Goal: Information Seeking & Learning: Learn about a topic

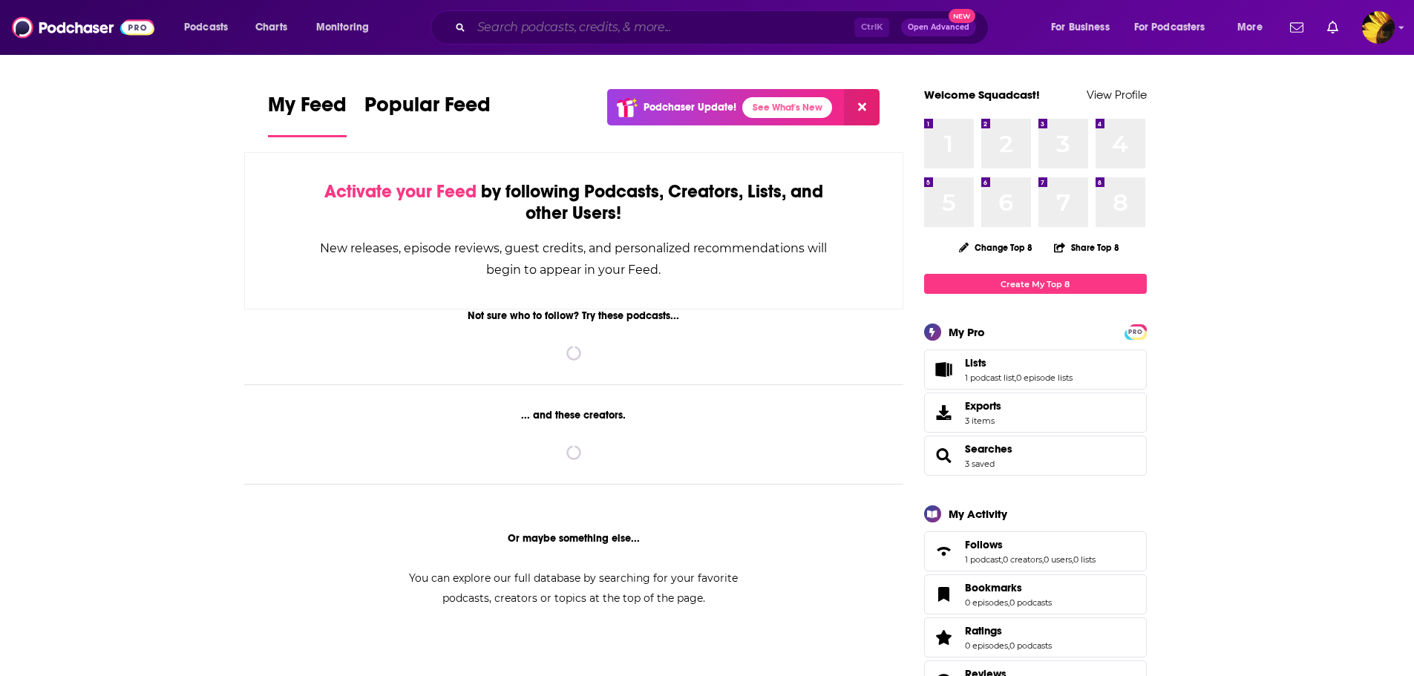
click at [535, 30] on input "Search podcasts, credits, & more..." at bounding box center [662, 28] width 383 height 24
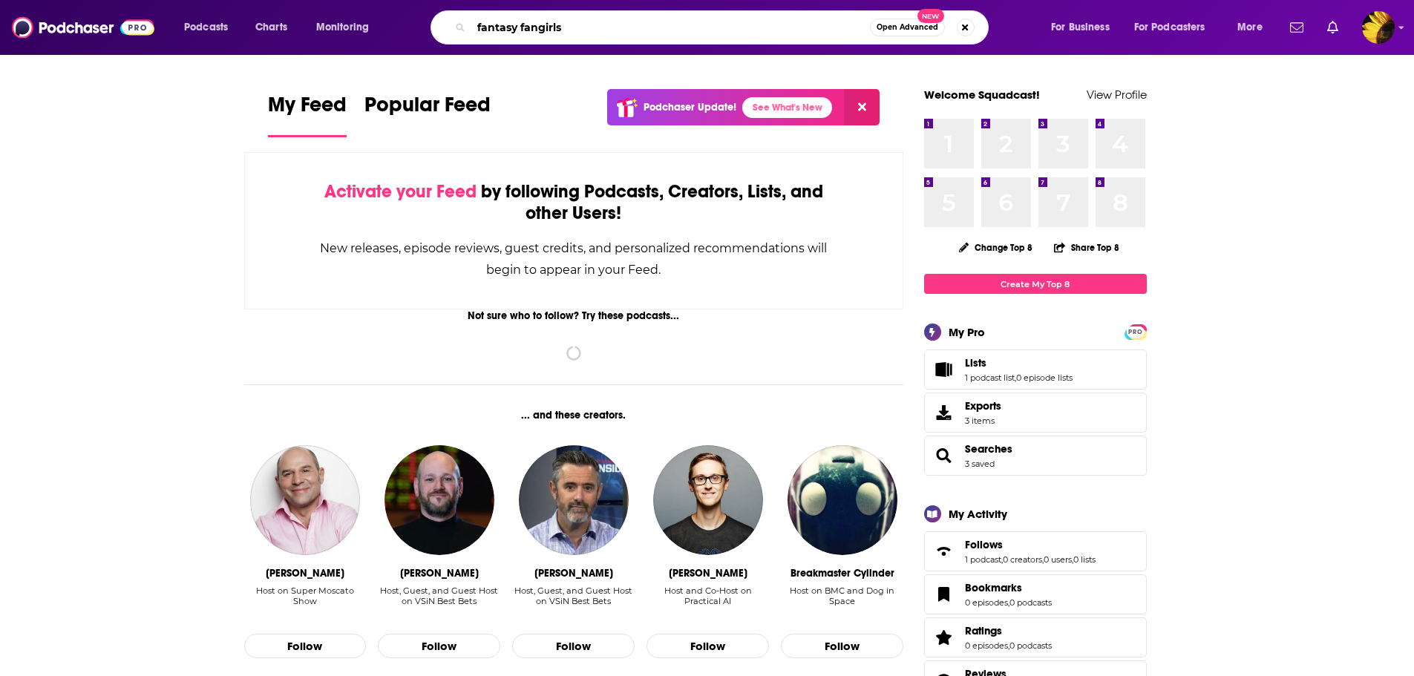
type input "fantasy fangirls"
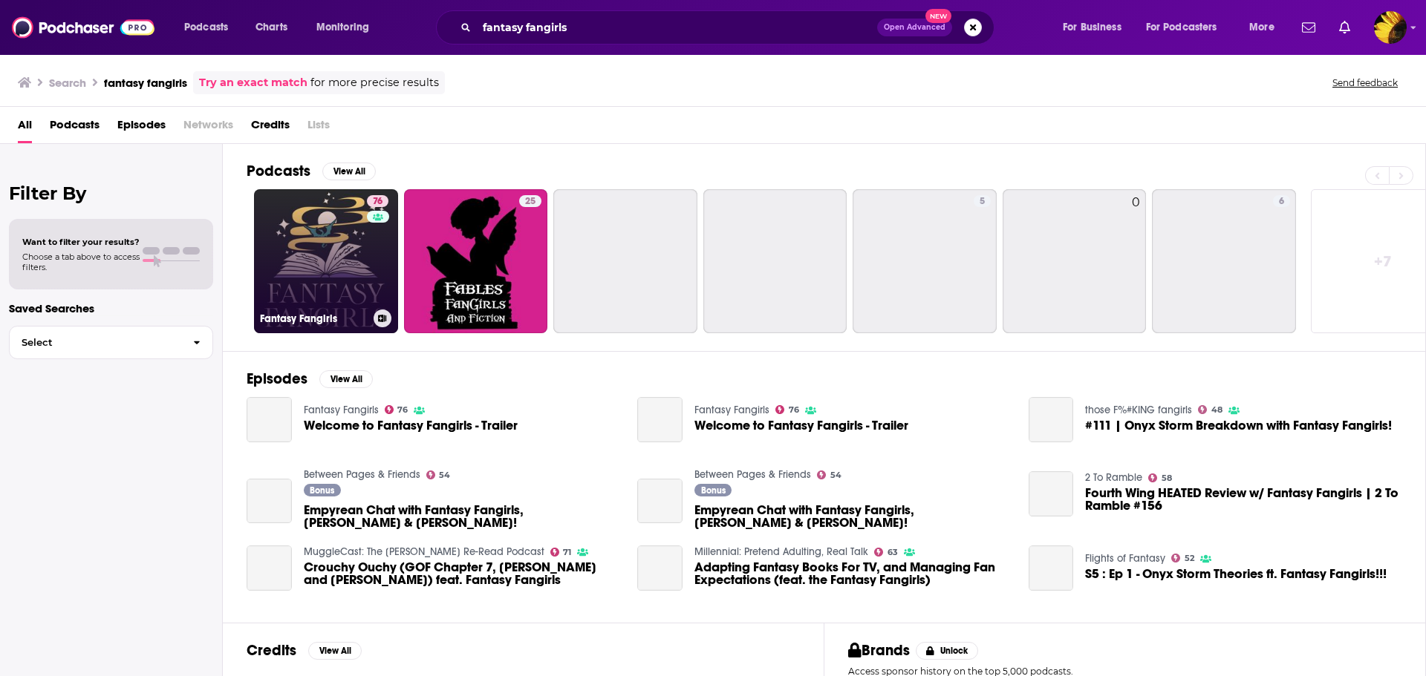
click at [342, 249] on link "76 Fantasy Fangirls" at bounding box center [326, 261] width 144 height 144
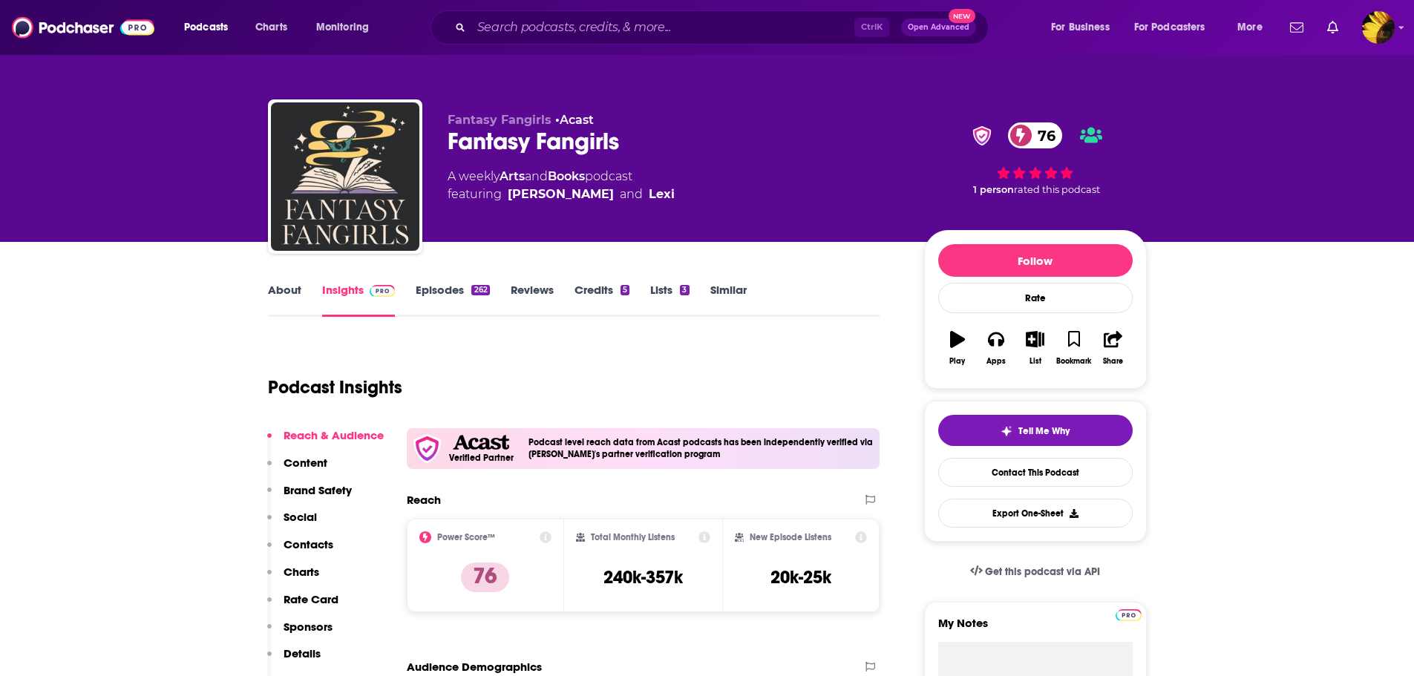
click at [295, 295] on link "About" at bounding box center [284, 300] width 33 height 34
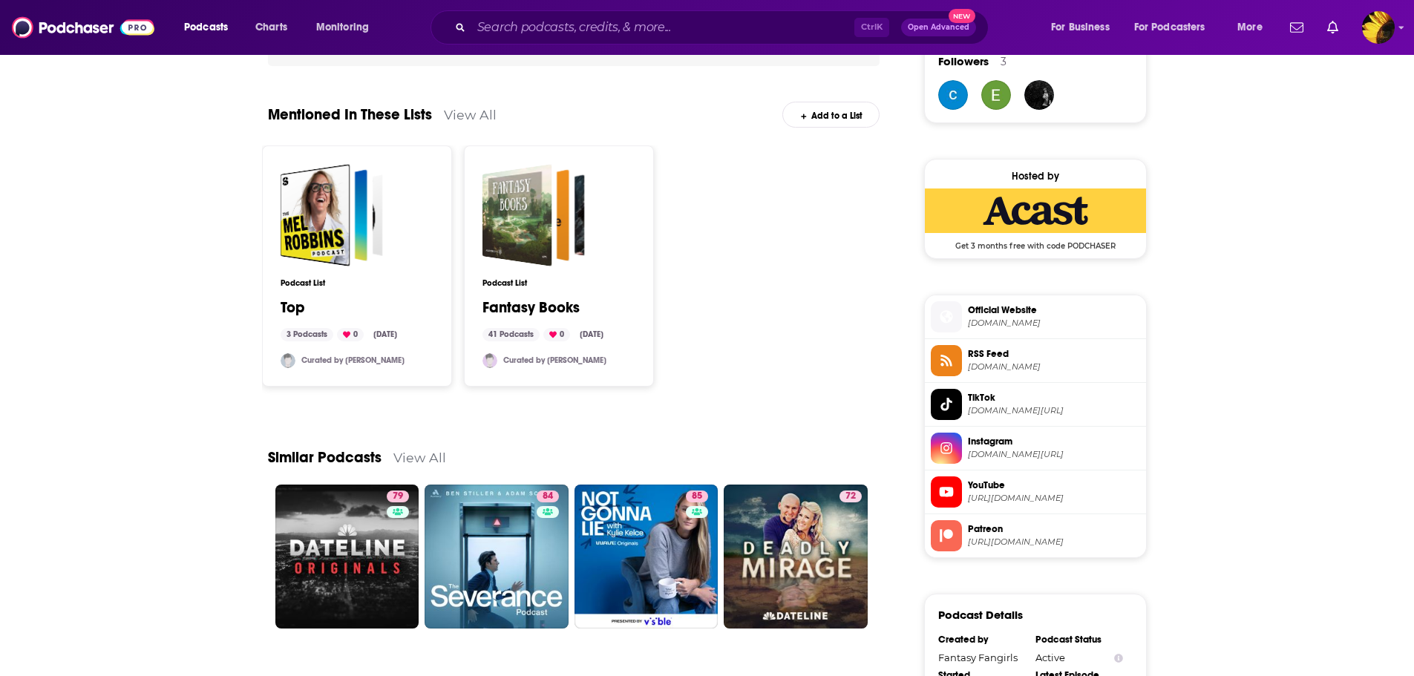
scroll to position [1114, 0]
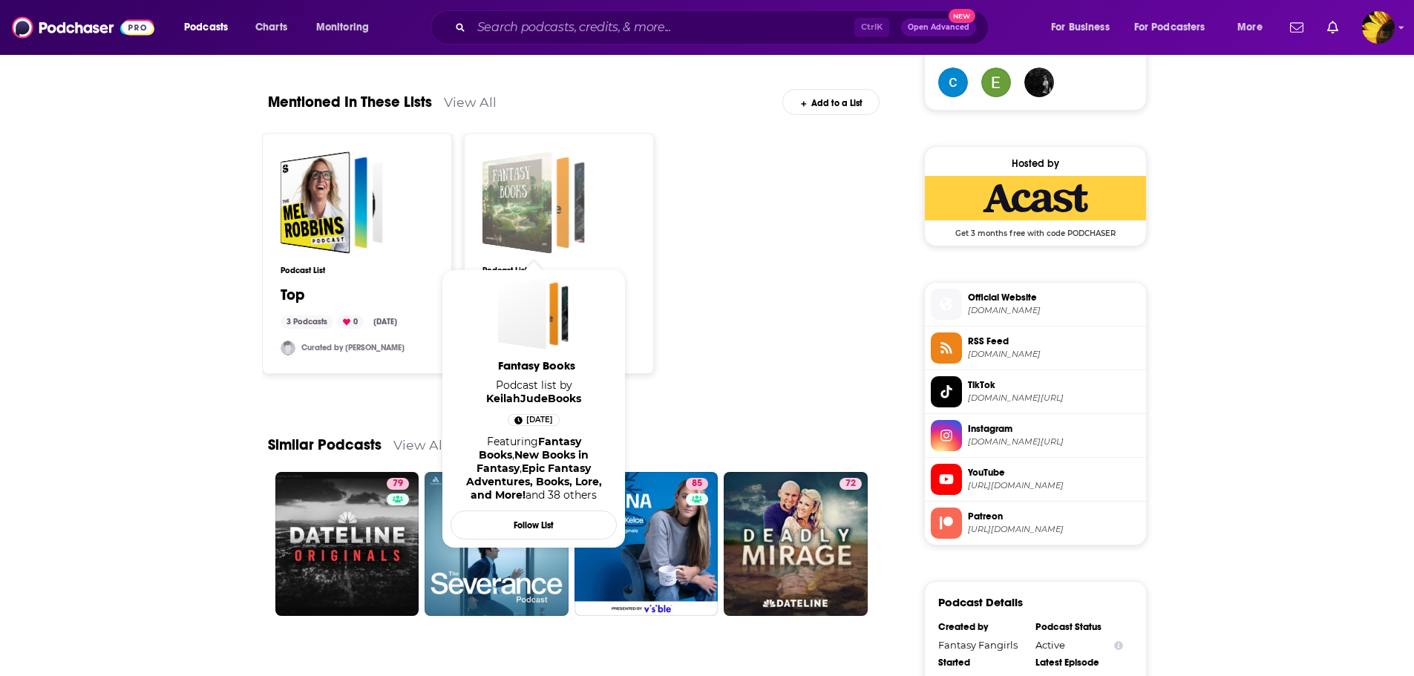
click at [534, 197] on div "Fantasy Books" at bounding box center [517, 202] width 70 height 102
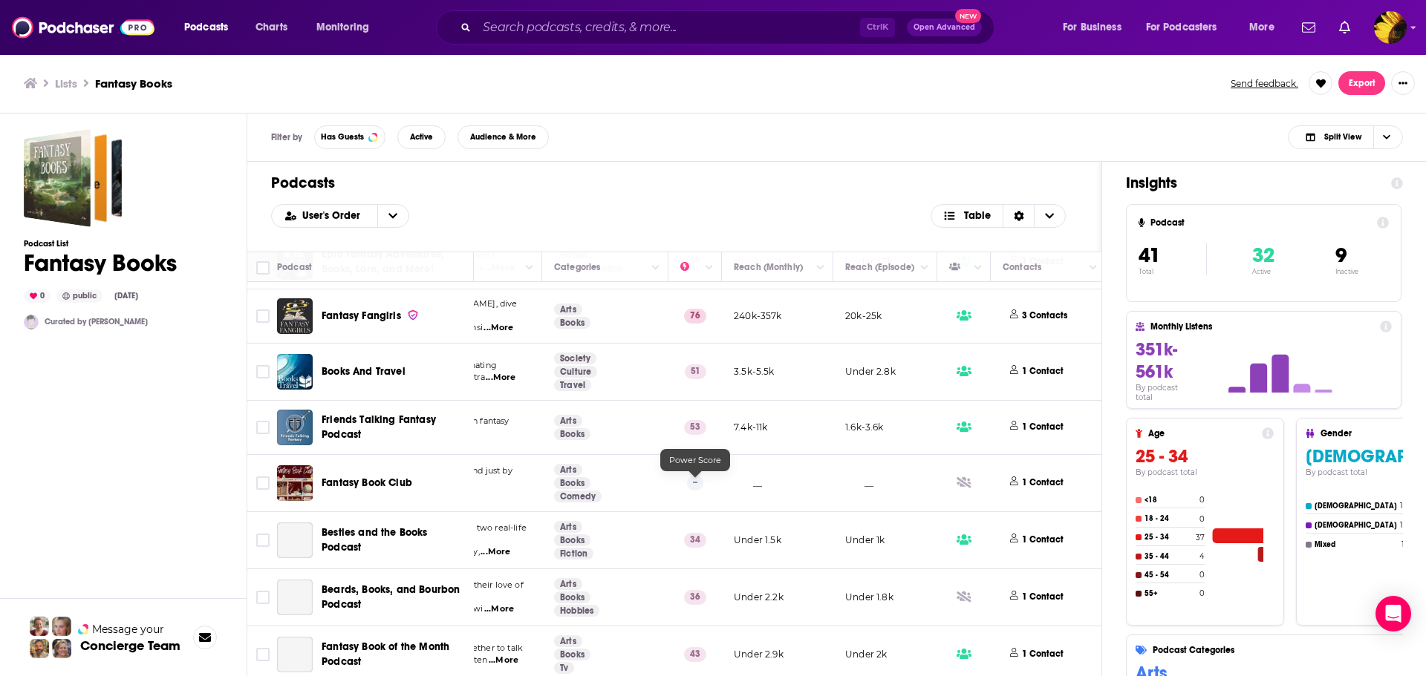
scroll to position [223, 206]
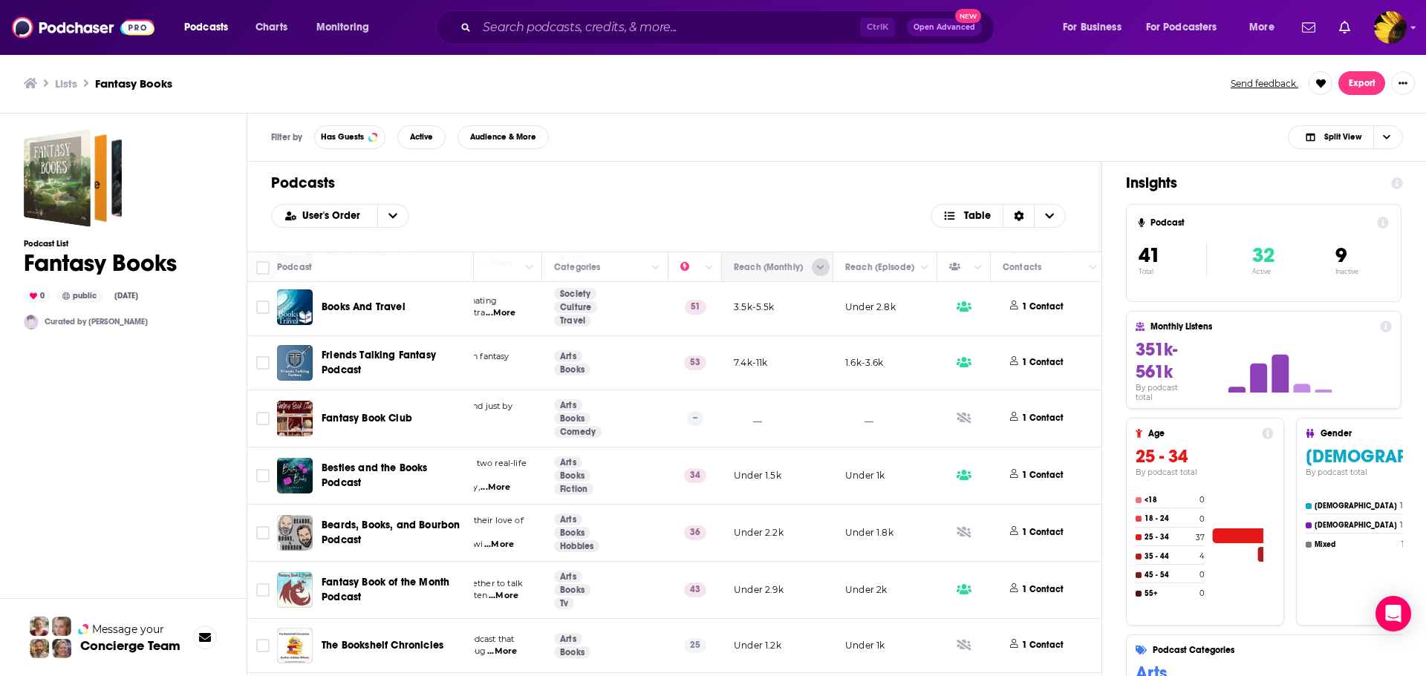
click at [819, 267] on icon "Column Actions" at bounding box center [820, 268] width 7 height 9
click at [779, 255] on div at bounding box center [713, 338] width 1426 height 676
click at [772, 265] on icon "Move" at bounding box center [776, 267] width 12 height 4
click at [770, 267] on icon "Move" at bounding box center [776, 267] width 18 height 18
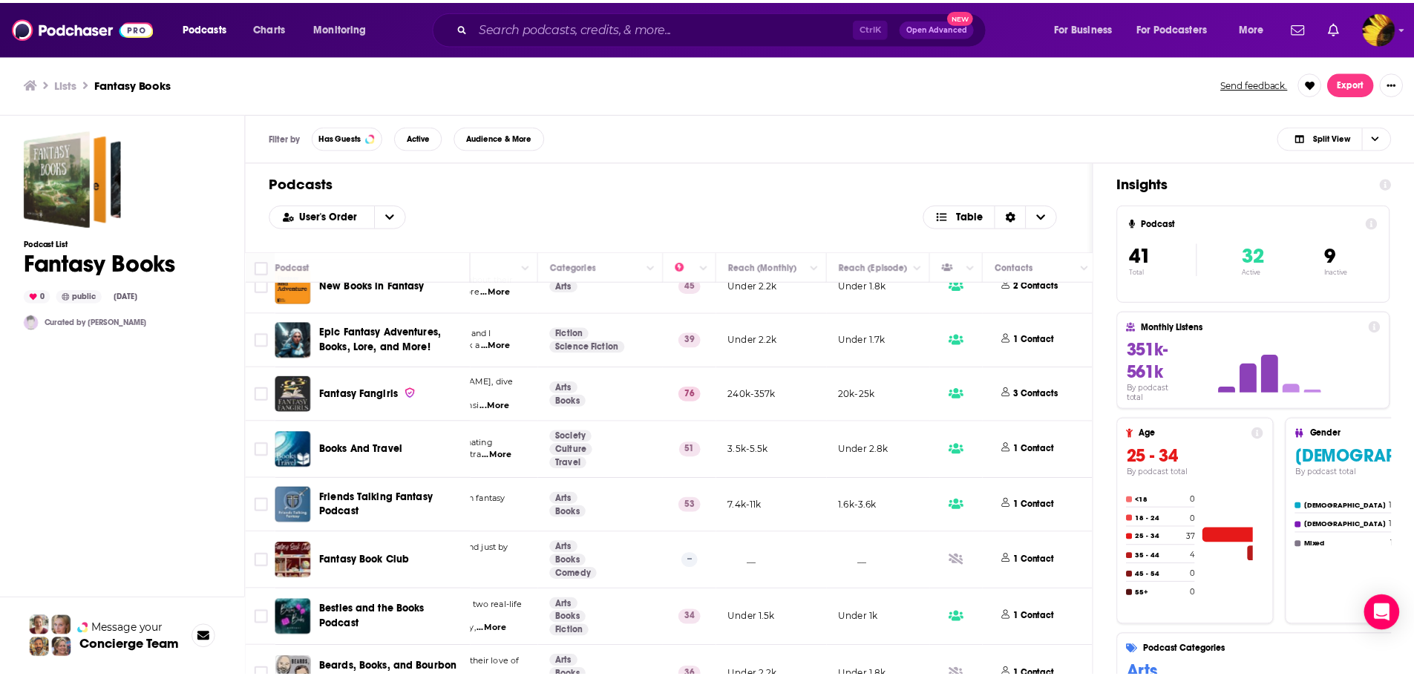
scroll to position [0, 206]
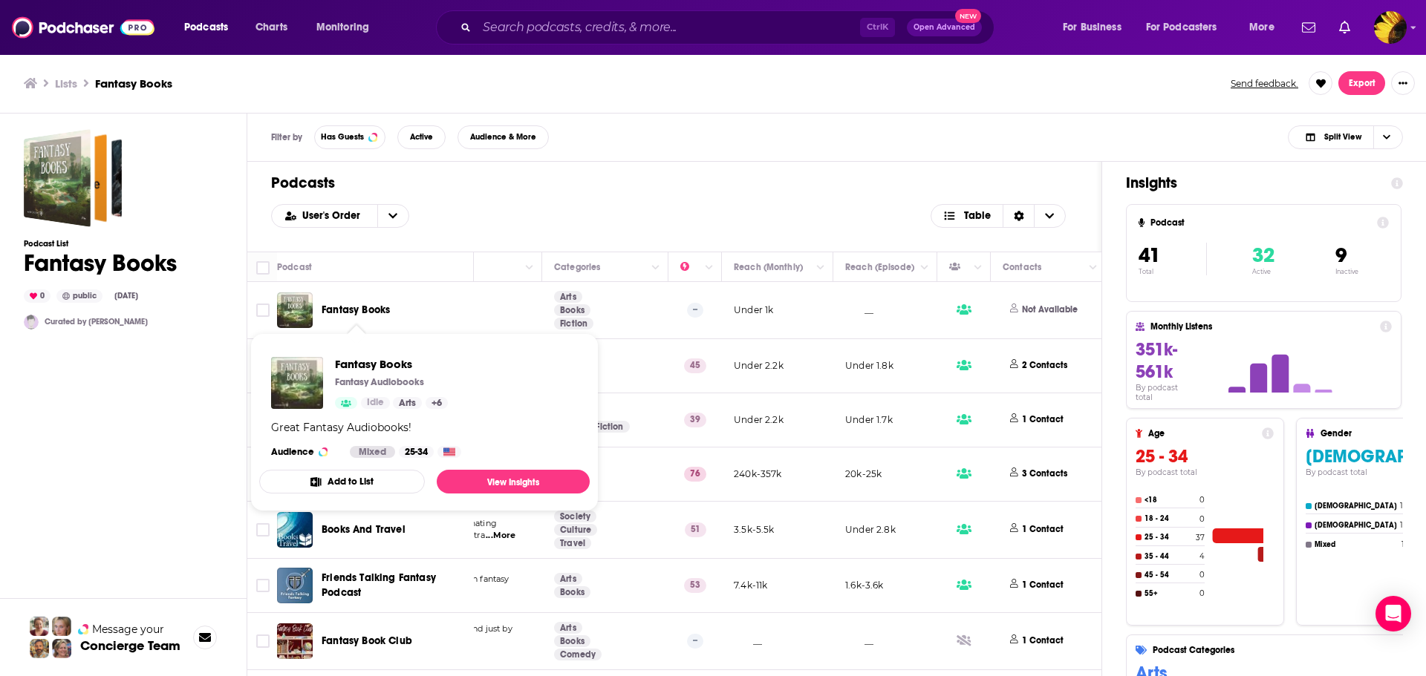
click at [644, 175] on h1 "Podcasts" at bounding box center [674, 183] width 806 height 19
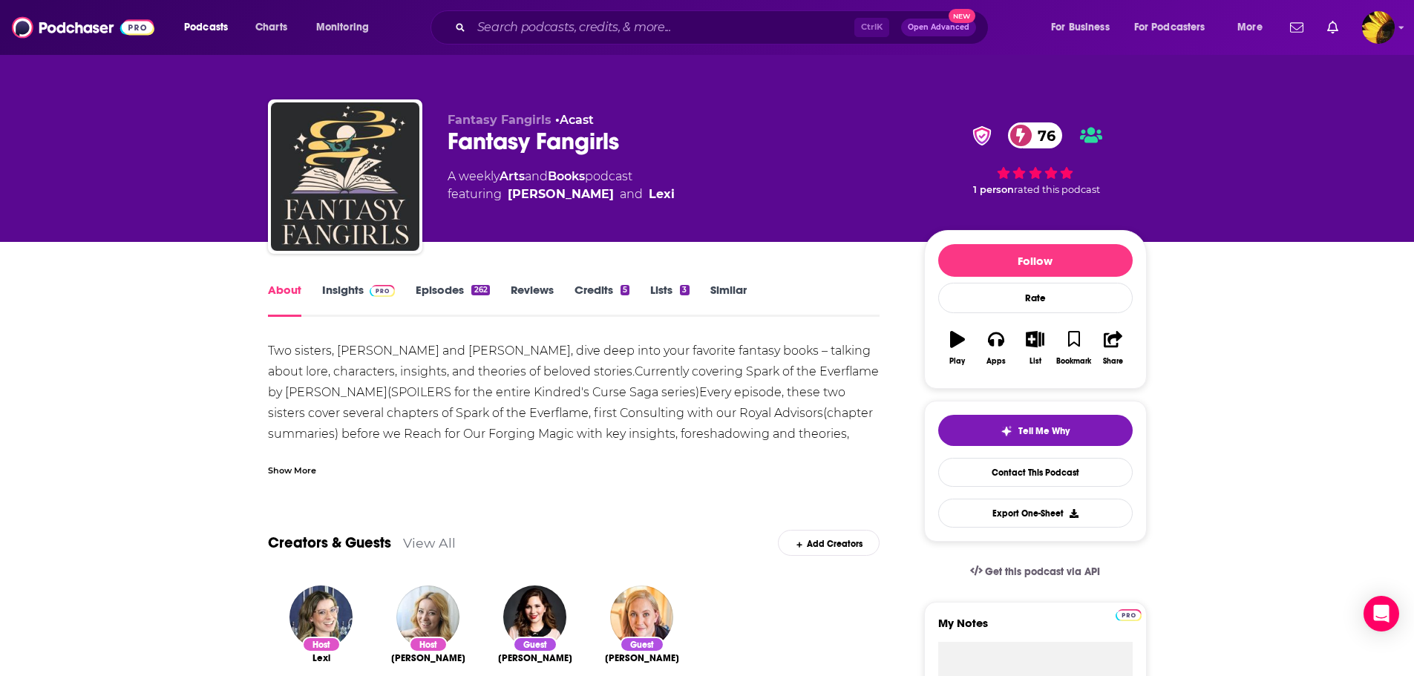
click at [733, 282] on div "About Insights Episodes 262 Reviews Credits 5 Lists 3 Similar" at bounding box center [574, 299] width 613 height 36
click at [734, 287] on link "Similar" at bounding box center [729, 300] width 36 height 34
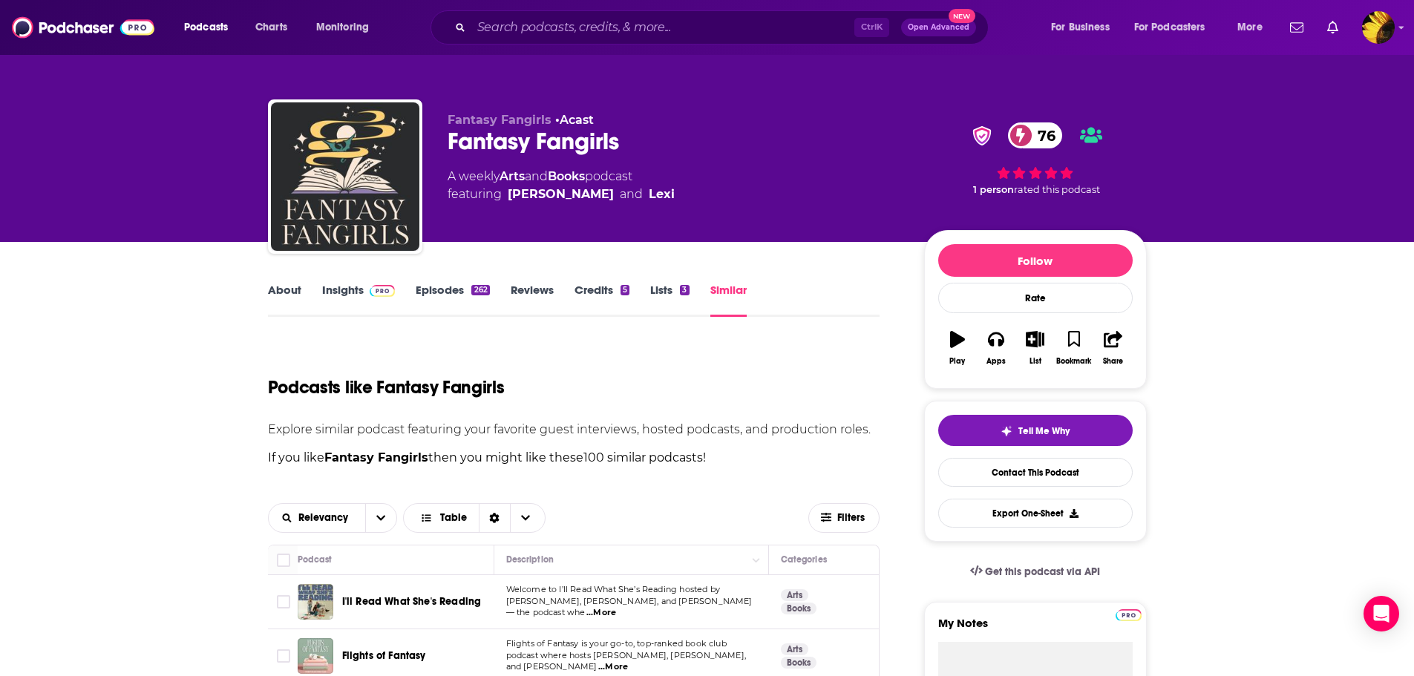
scroll to position [223, 0]
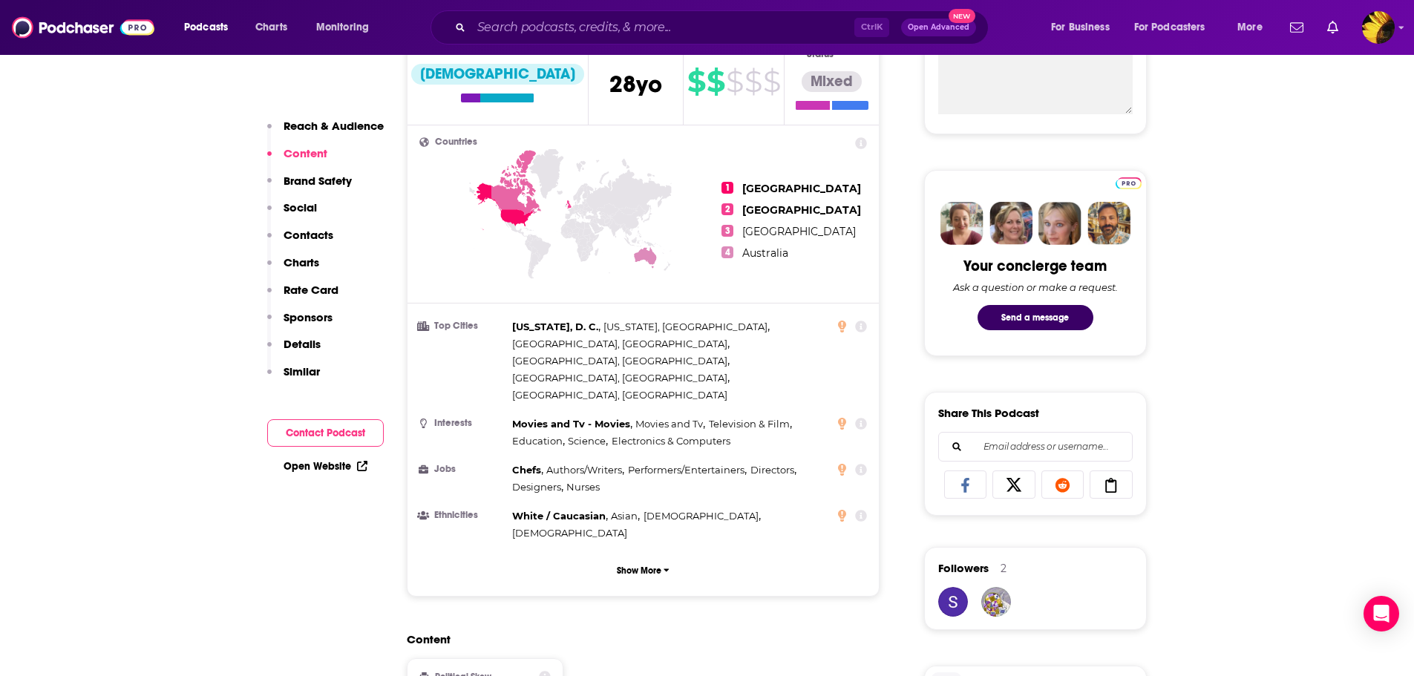
scroll to position [297, 0]
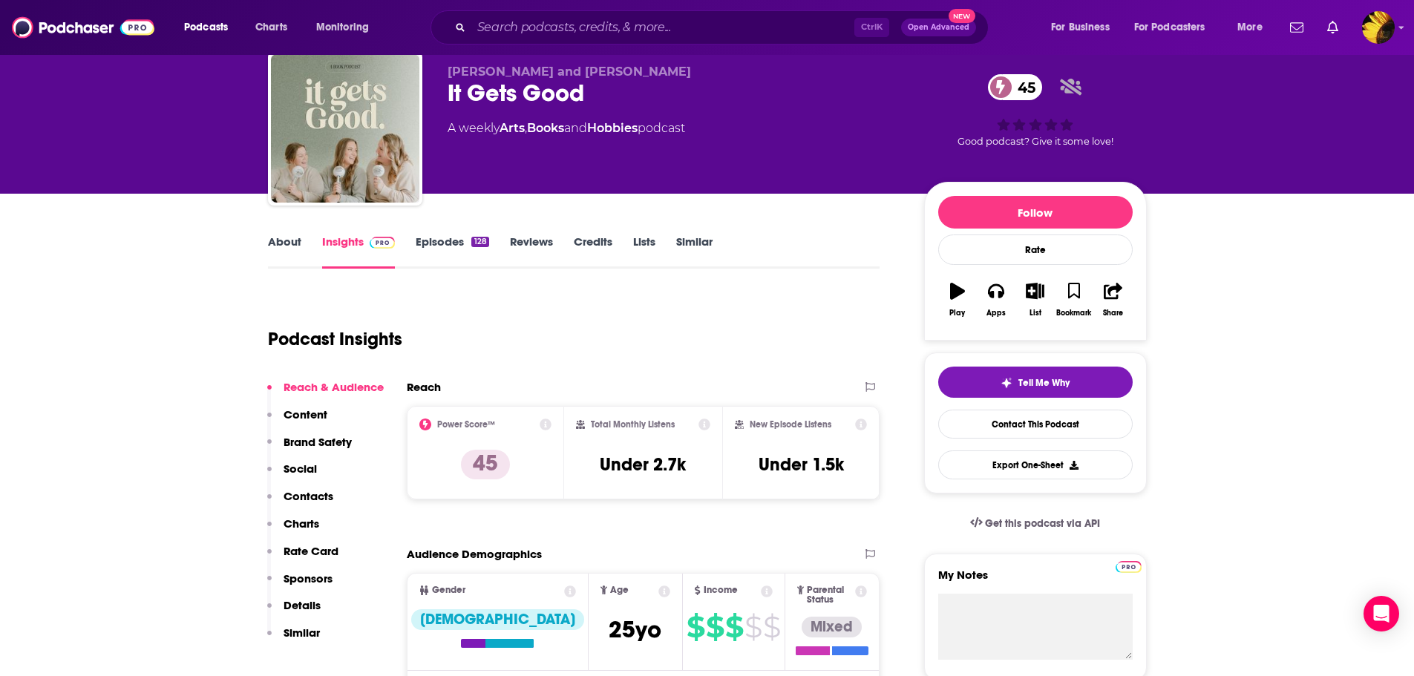
scroll to position [74, 0]
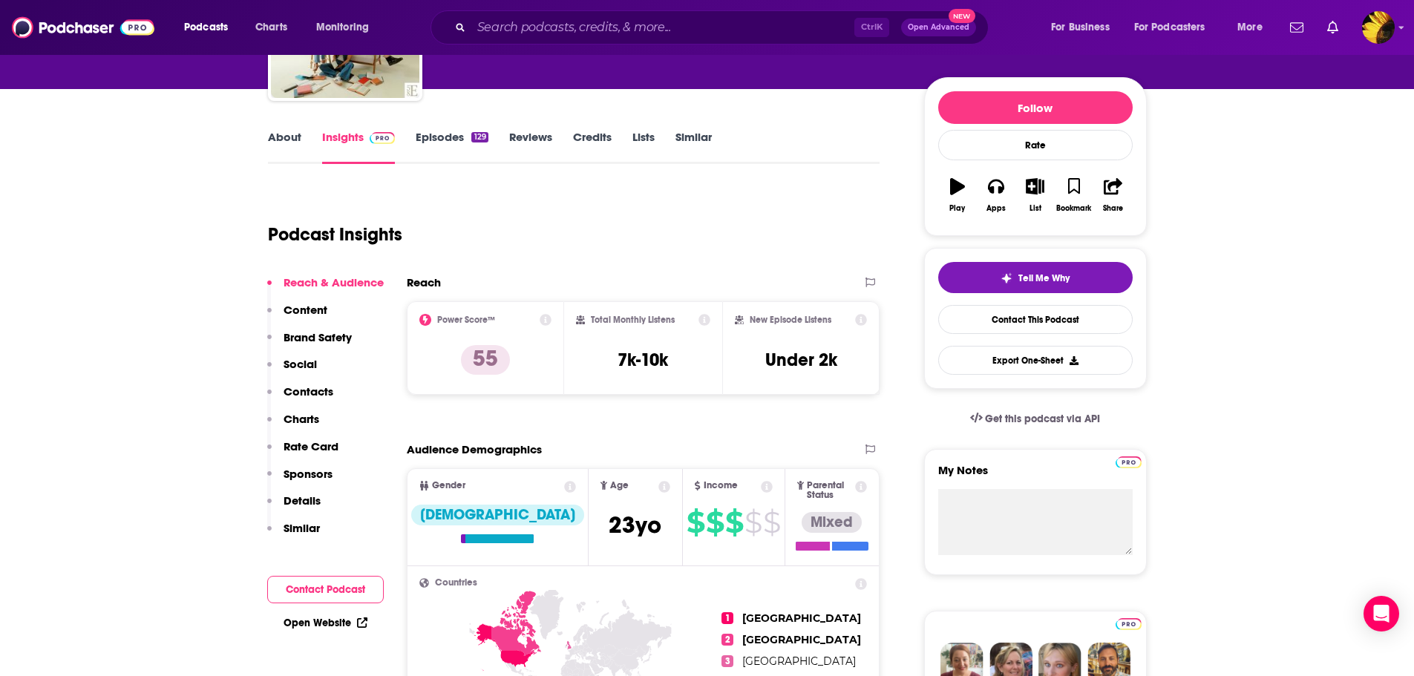
scroll to position [74, 0]
